Goal: Information Seeking & Learning: Learn about a topic

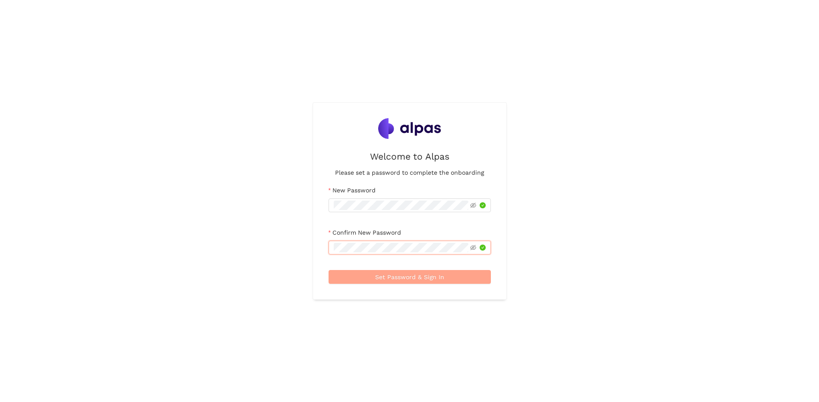
click at [413, 282] on button "Set Password & Sign In" at bounding box center [409, 277] width 162 height 14
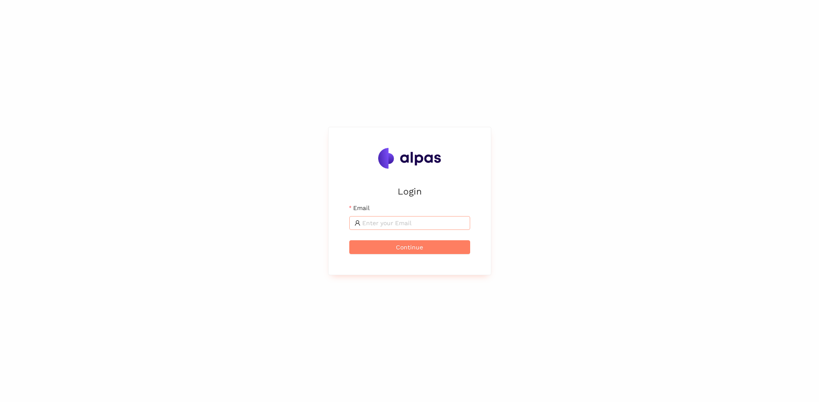
click at [374, 225] on input "Email" at bounding box center [413, 222] width 103 height 9
type input "[EMAIL_ADDRESS][PERSON_NAME][DOMAIN_NAME]"
click at [393, 251] on button "Continue" at bounding box center [409, 247] width 121 height 14
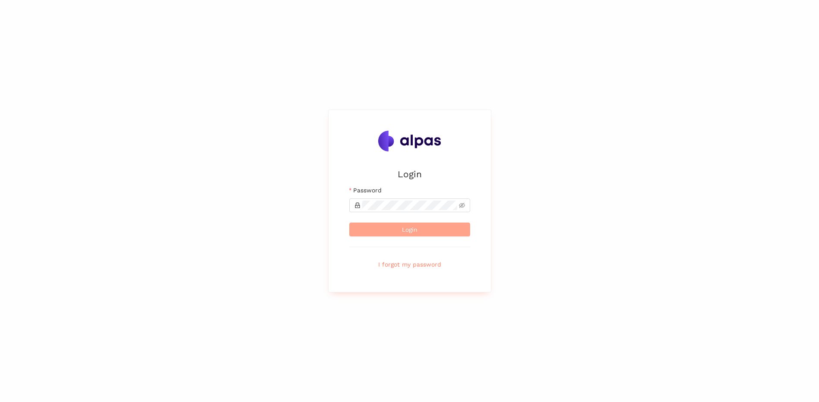
click at [406, 230] on span "Login" at bounding box center [410, 229] width 16 height 9
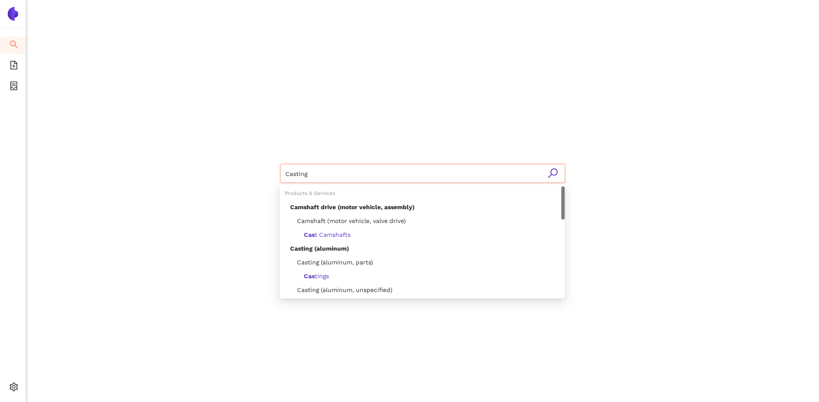
scroll to position [69, 0]
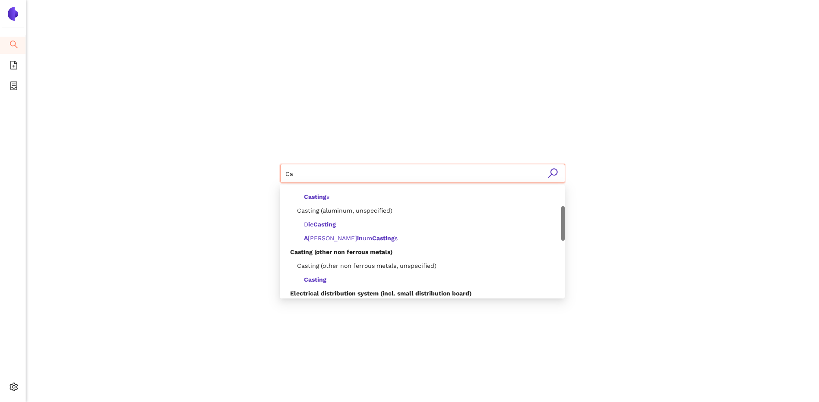
type input "C"
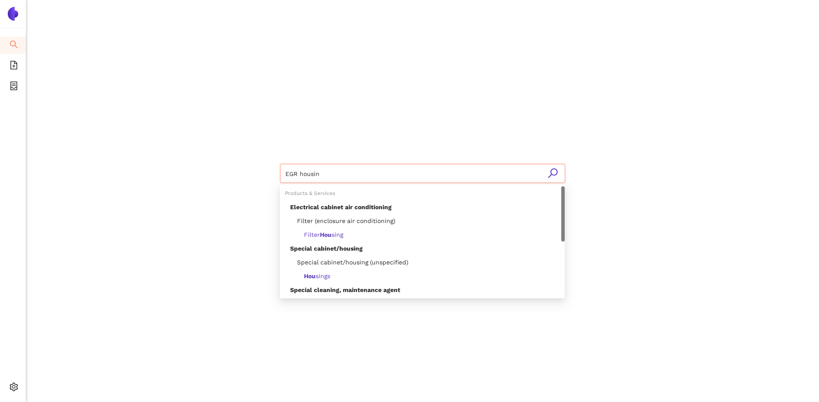
type input "EGR housing"
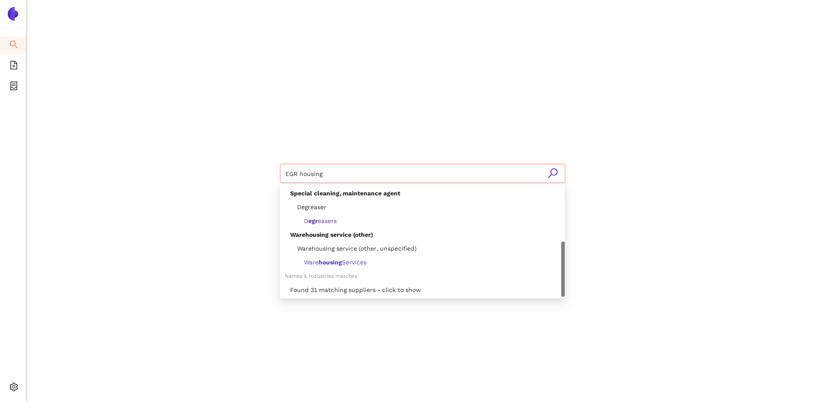
scroll to position [54, 0]
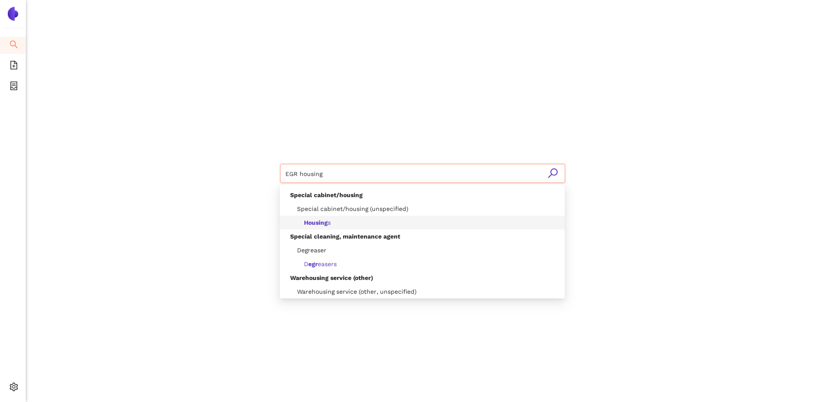
click at [313, 221] on b "Housing" at bounding box center [316, 222] width 24 height 7
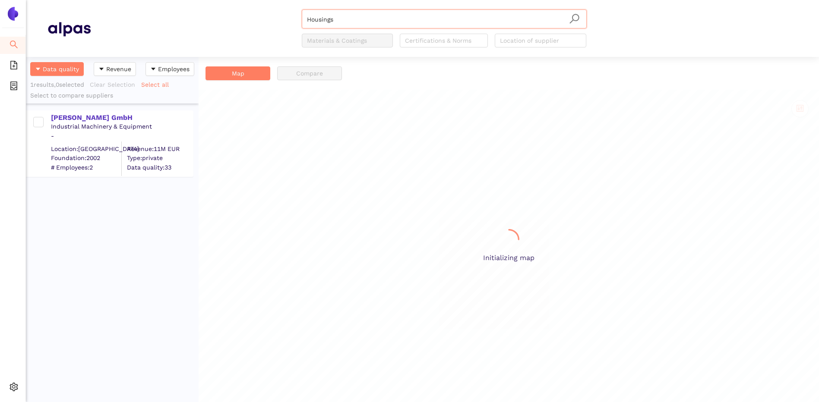
scroll to position [339, 166]
drag, startPoint x: 351, startPoint y: 22, endPoint x: 280, endPoint y: 21, distance: 70.8
click at [280, 21] on div "Housings Materials & Coatings Certifications & Norms Location of supplier" at bounding box center [444, 28] width 707 height 38
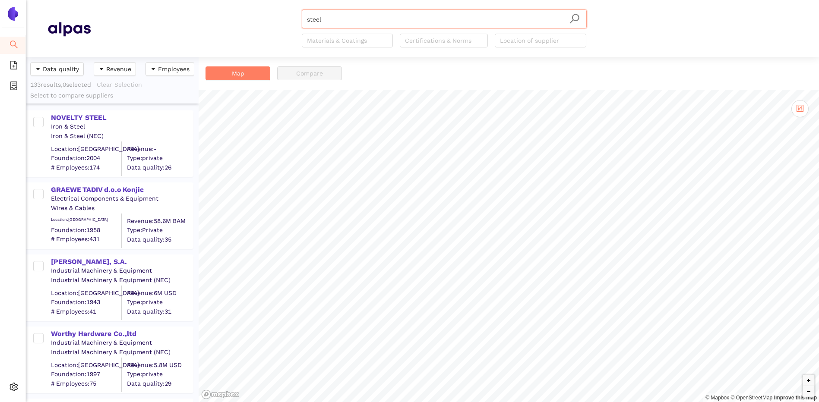
type input "steel"
click at [346, 22] on input "steel" at bounding box center [444, 19] width 274 height 19
click at [53, 11] on div "steel Materials & Coatings Certifications & Norms Location of supplier" at bounding box center [422, 28] width 750 height 38
click at [56, 35] on img at bounding box center [68, 29] width 43 height 22
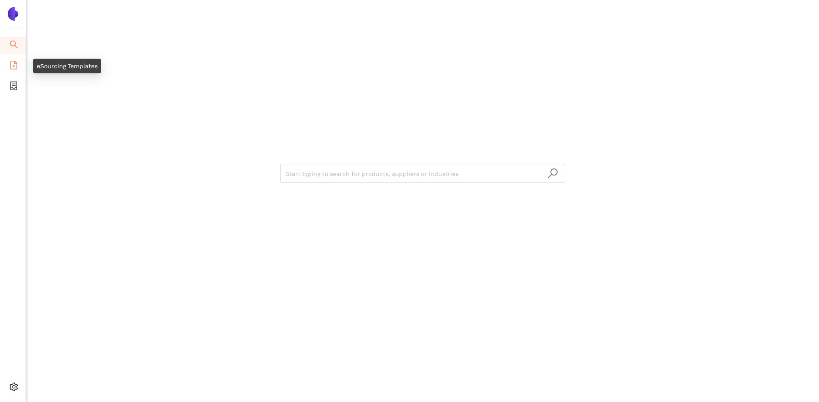
click at [13, 66] on icon "file-add" at bounding box center [13, 65] width 9 height 9
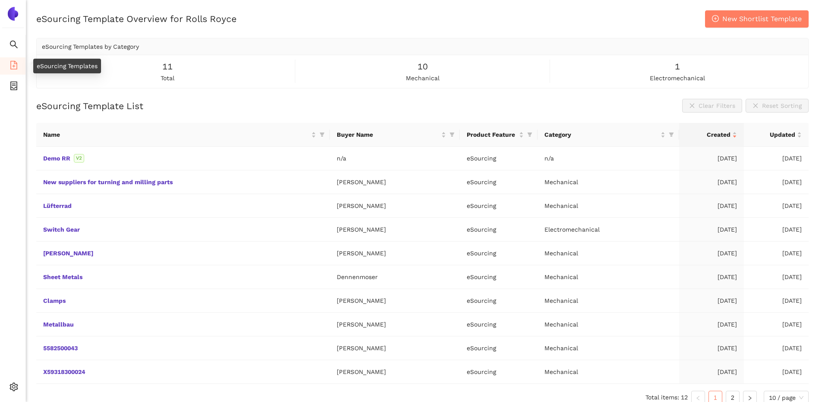
click at [9, 67] on icon "file-add" at bounding box center [13, 65] width 9 height 9
